Goal: Find specific page/section: Find specific page/section

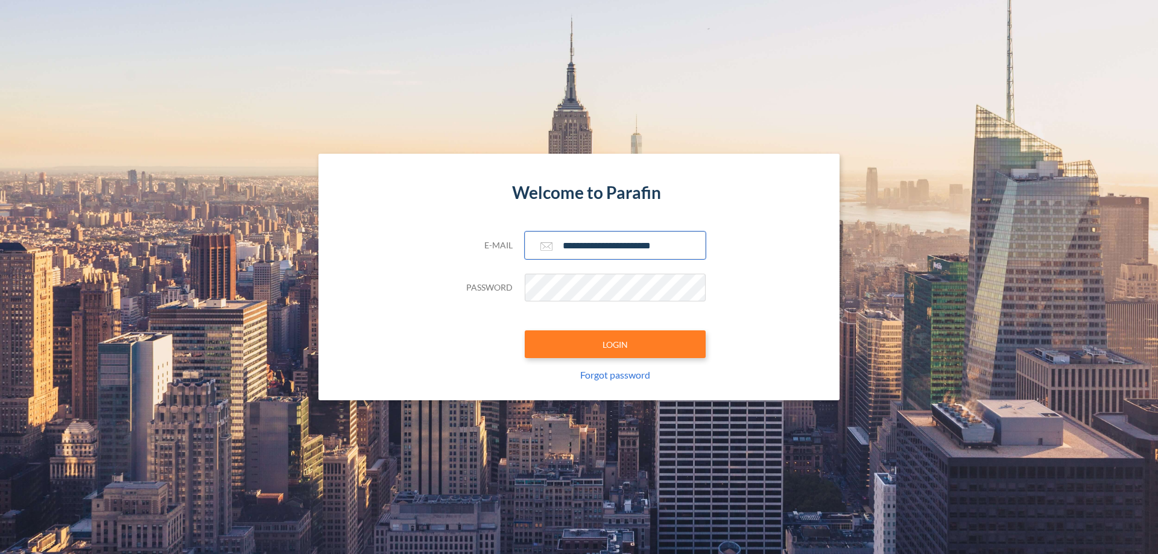
type input "**********"
click at [615, 344] on button "LOGIN" at bounding box center [615, 344] width 181 height 28
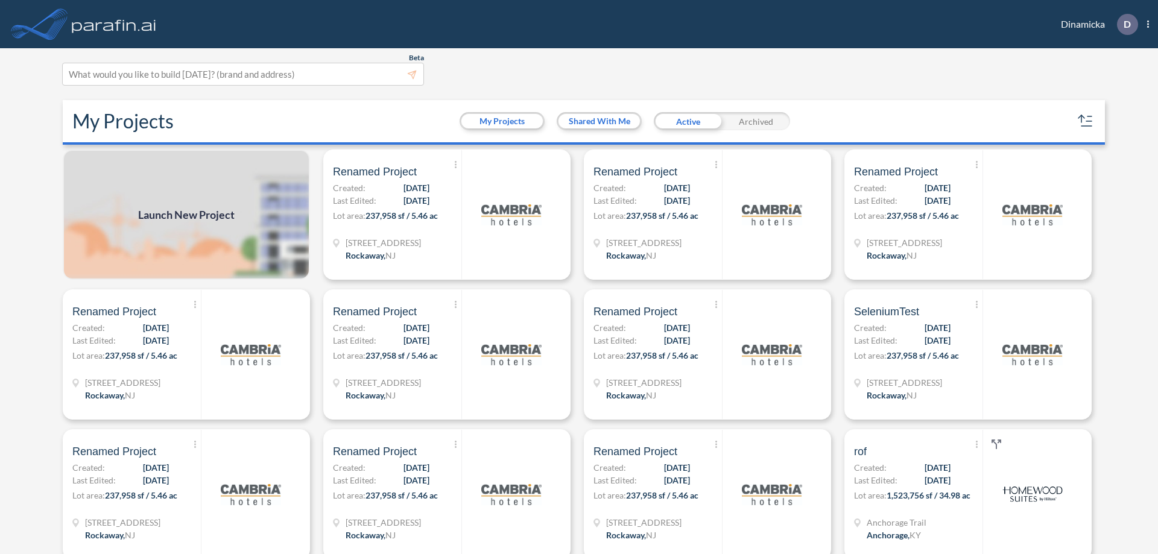
scroll to position [3, 0]
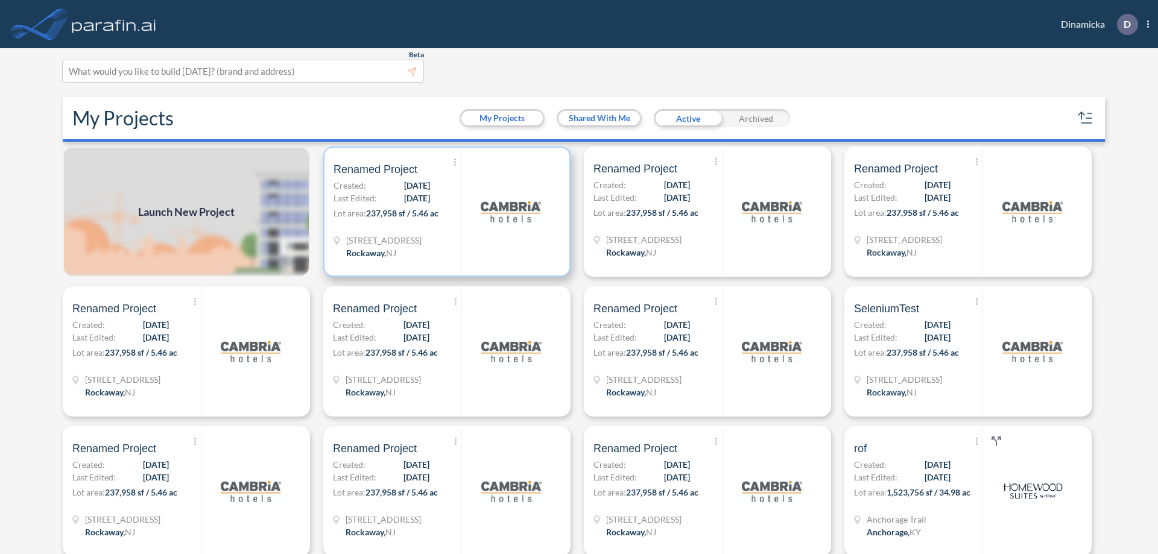
click at [444, 212] on p "Lot area: 237,958 sf / 5.46 ac" at bounding box center [397, 215] width 128 height 17
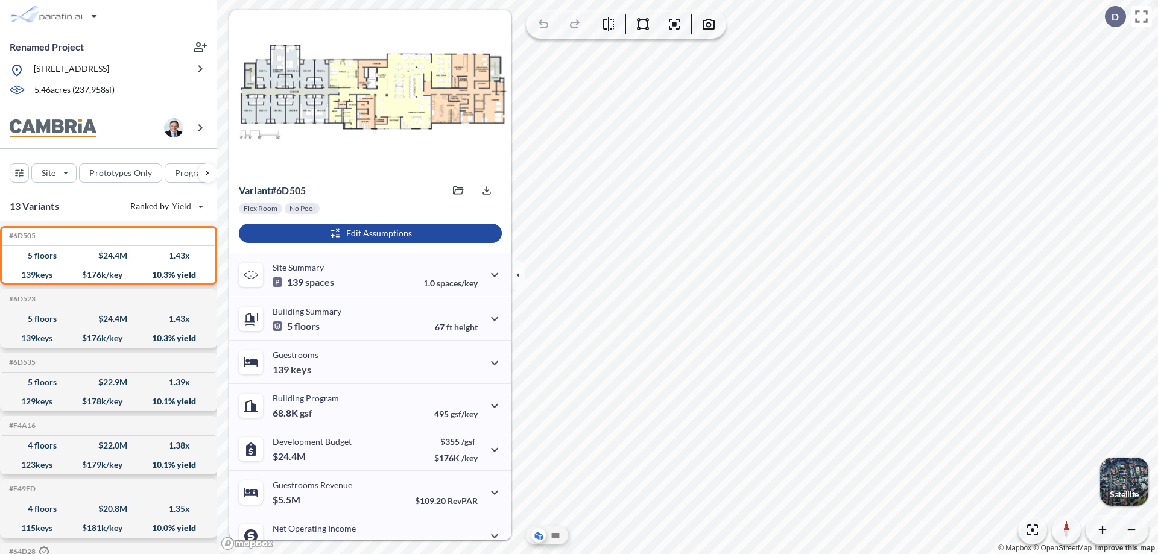
scroll to position [61, 0]
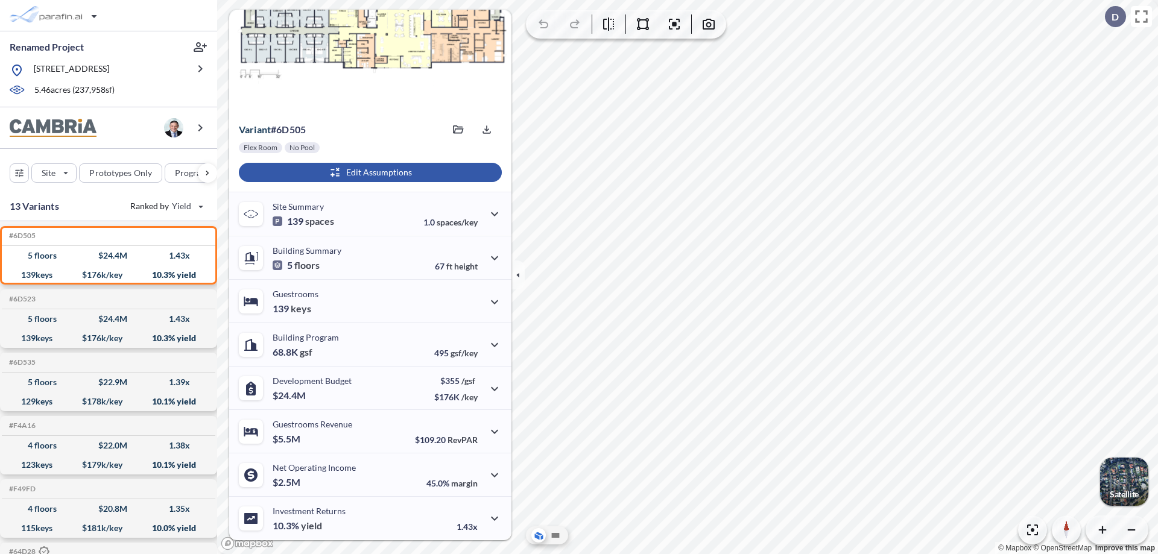
click at [368, 172] on div "button" at bounding box center [370, 172] width 263 height 19
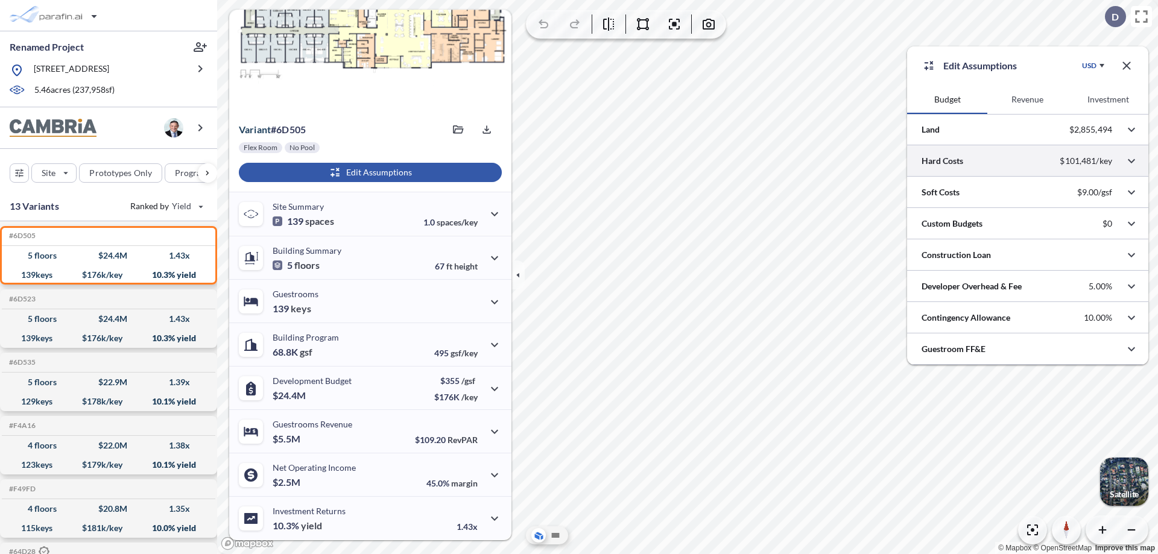
click at [1027, 161] on div at bounding box center [1027, 160] width 241 height 31
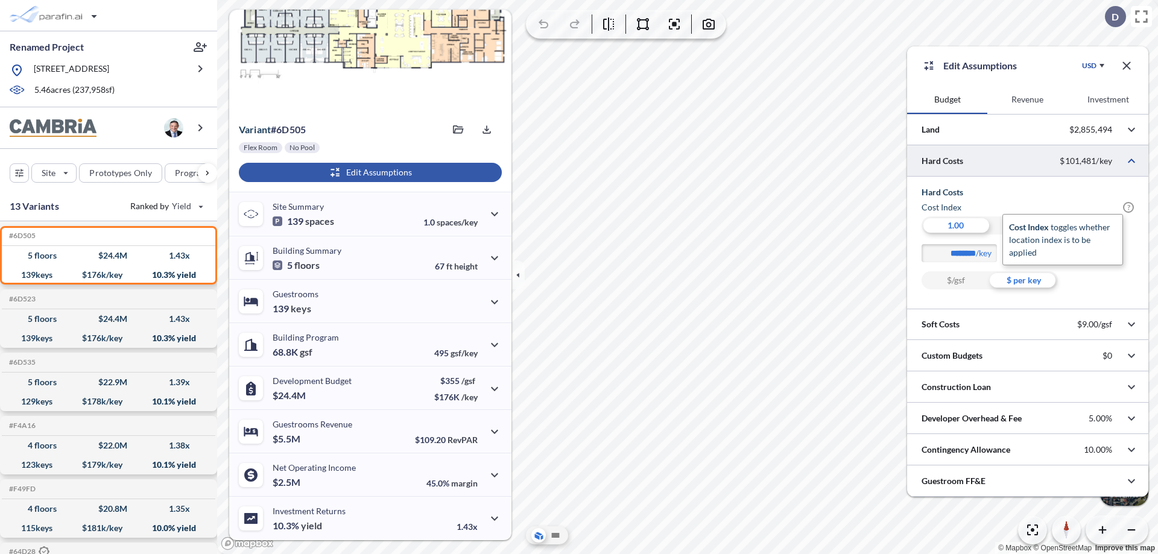
click at [1128, 207] on span "?" at bounding box center [1128, 207] width 11 height 11
